Goal: Task Accomplishment & Management: Manage account settings

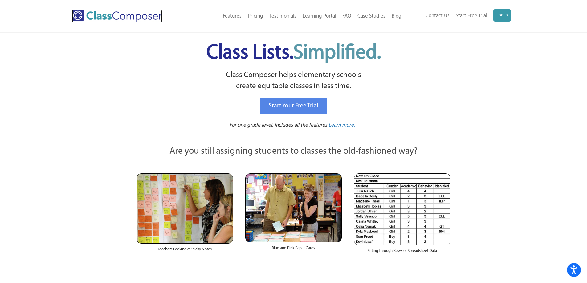
click at [102, 14] on img at bounding box center [117, 16] width 90 height 13
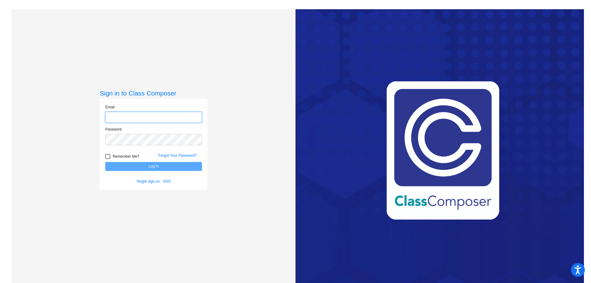
type input "selnerkr@hudson.k12.oh.us"
click at [175, 167] on button "Log In" at bounding box center [153, 166] width 97 height 9
click at [174, 167] on button "Log In" at bounding box center [153, 166] width 97 height 9
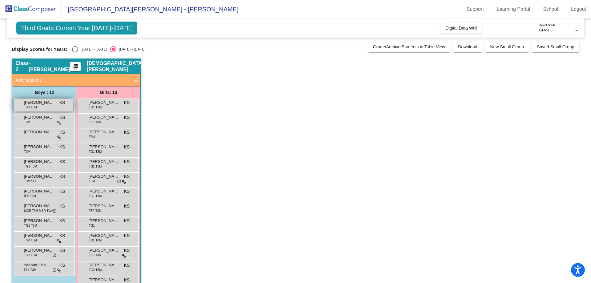
click at [36, 105] on span "Andrew Smith" at bounding box center [39, 102] width 31 height 6
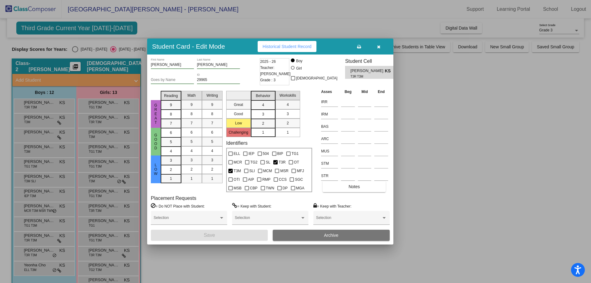
click at [39, 124] on div at bounding box center [295, 141] width 591 height 283
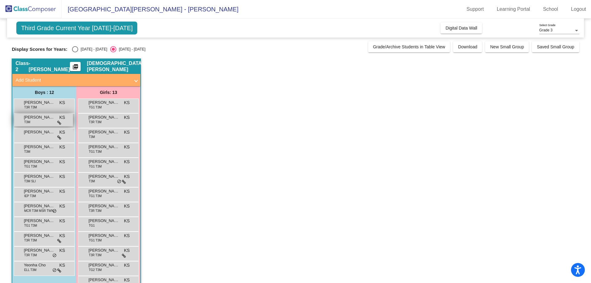
click at [41, 119] on span "Ashdon Richards" at bounding box center [39, 117] width 31 height 6
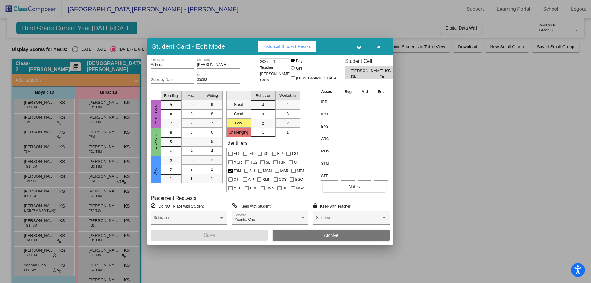
click at [495, 157] on div at bounding box center [295, 141] width 591 height 283
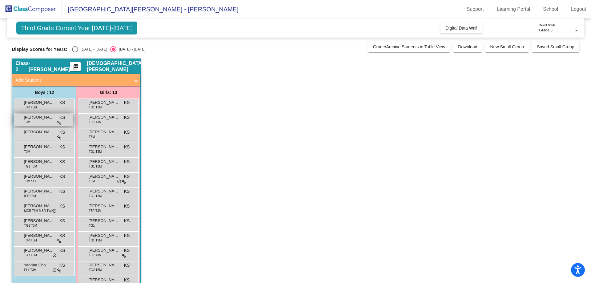
click at [50, 124] on div "Ashdon Richards T3M KS lock do_not_disturb_alt" at bounding box center [43, 120] width 59 height 13
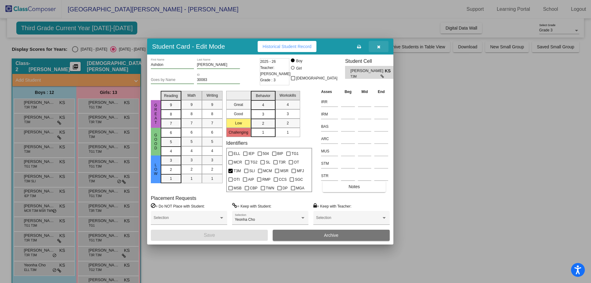
click at [375, 45] on button "button" at bounding box center [379, 46] width 20 height 11
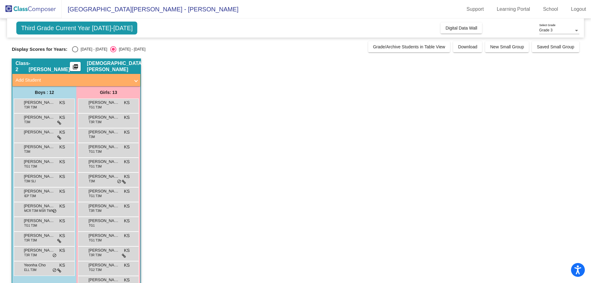
click at [80, 48] on div "2024 - 2025" at bounding box center [92, 50] width 29 height 6
click at [75, 52] on input "2024 - 2025" at bounding box center [75, 52] width 0 height 0
radio input "true"
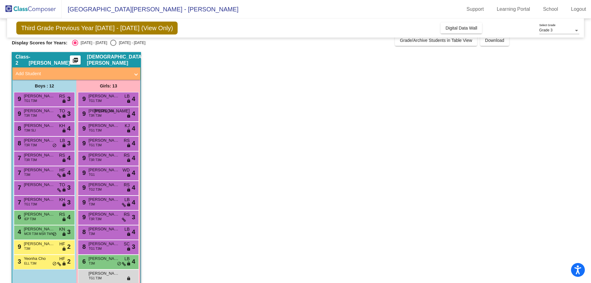
scroll to position [18, 0]
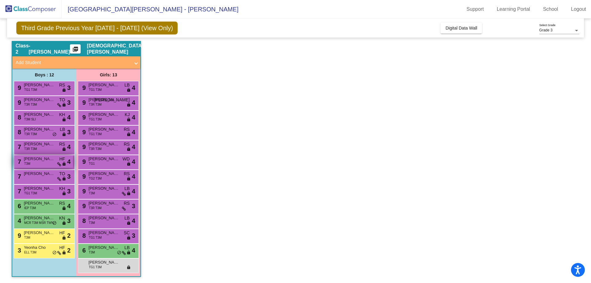
click at [44, 163] on div "7 Ashdon Richards T3M HF lock do_not_disturb_alt 4" at bounding box center [43, 161] width 59 height 13
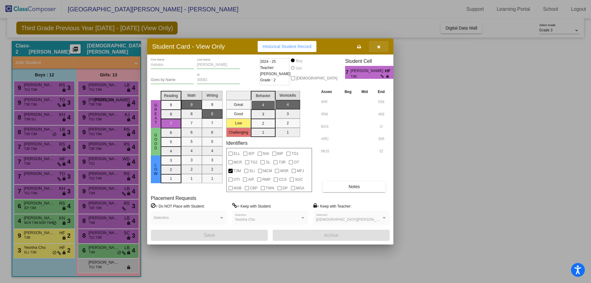
click at [380, 44] on span "button" at bounding box center [378, 46] width 3 height 5
